Goal: Find contact information: Find contact information

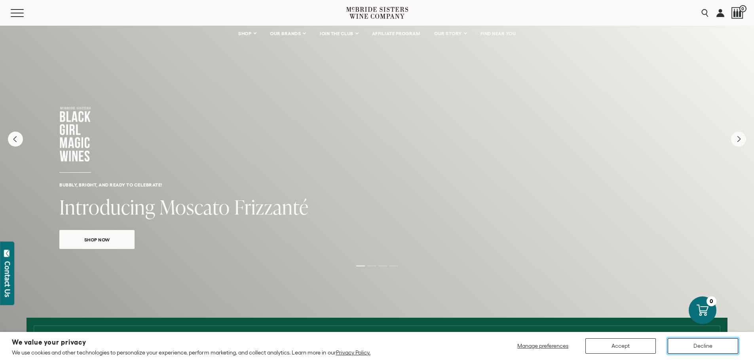
click at [676, 345] on button "Decline" at bounding box center [702, 346] width 70 height 15
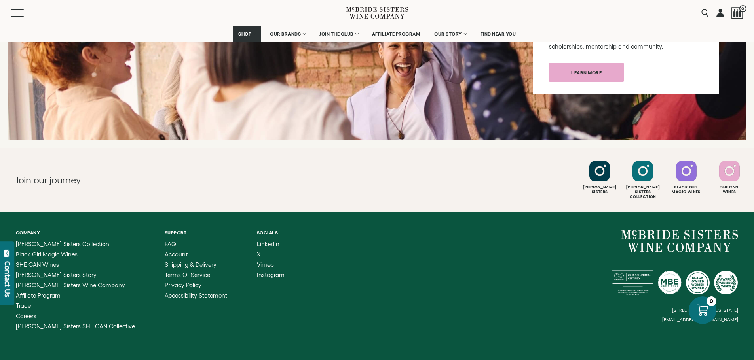
scroll to position [3115, 0]
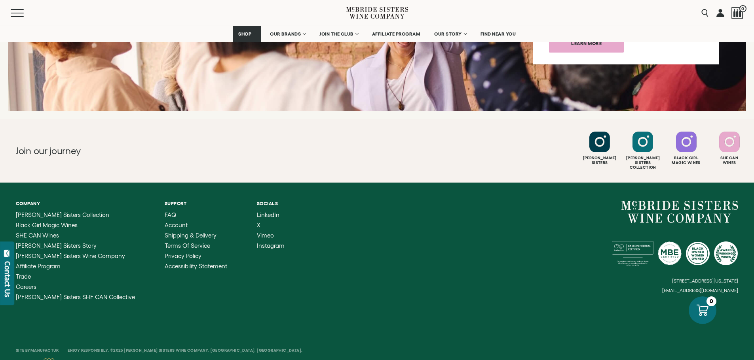
drag, startPoint x: 742, startPoint y: 272, endPoint x: 667, endPoint y: 275, distance: 74.4
click at [667, 275] on div "Company [PERSON_NAME] Sisters Collection Black Girl Magic Wines SHE CAN Wines […" at bounding box center [377, 251] width 754 height 136
drag, startPoint x: 693, startPoint y: 274, endPoint x: 643, endPoint y: 288, distance: 51.7
click at [622, 298] on div "Company [PERSON_NAME] Sisters Collection Black Girl Magic Wines SHE CAN Wines […" at bounding box center [377, 251] width 754 height 136
drag, startPoint x: 665, startPoint y: 273, endPoint x: 739, endPoint y: 276, distance: 74.0
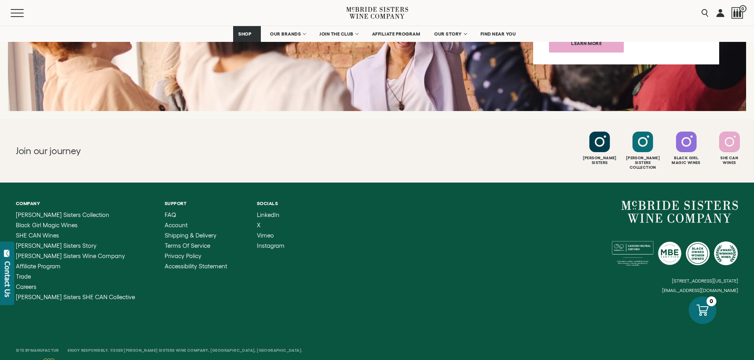
click at [739, 276] on div "Company [PERSON_NAME] Sisters Collection Black Girl Magic Wines SHE CAN Wines […" at bounding box center [377, 251] width 754 height 136
copy small "[EMAIL_ADDRESS][DOMAIN_NAME]"
drag, startPoint x: 722, startPoint y: 277, endPoint x: 730, endPoint y: 275, distance: 8.2
click at [730, 288] on small "[EMAIL_ADDRESS][DOMAIN_NAME]" at bounding box center [700, 291] width 76 height 6
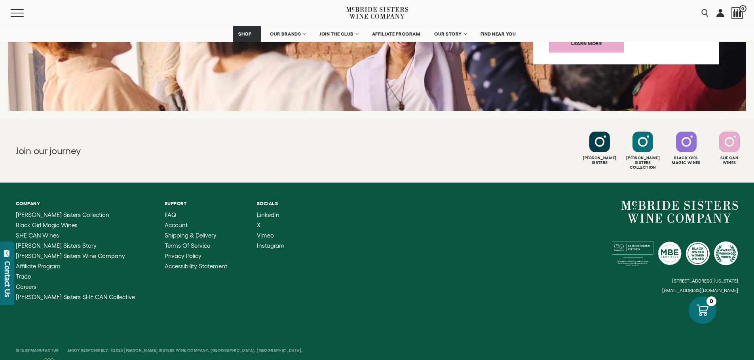
drag, startPoint x: 667, startPoint y: 275, endPoint x: 738, endPoint y: 275, distance: 71.2
click at [738, 275] on div "Company [PERSON_NAME] Sisters Collection Black Girl Magic Wines SHE CAN Wines […" at bounding box center [377, 251] width 754 height 136
